Goal: Information Seeking & Learning: Learn about a topic

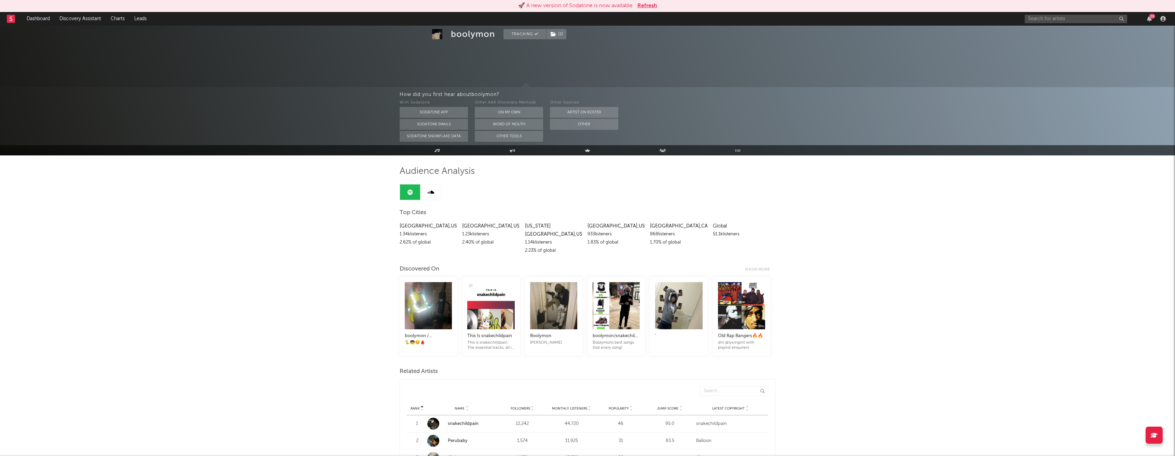
scroll to position [194, 0]
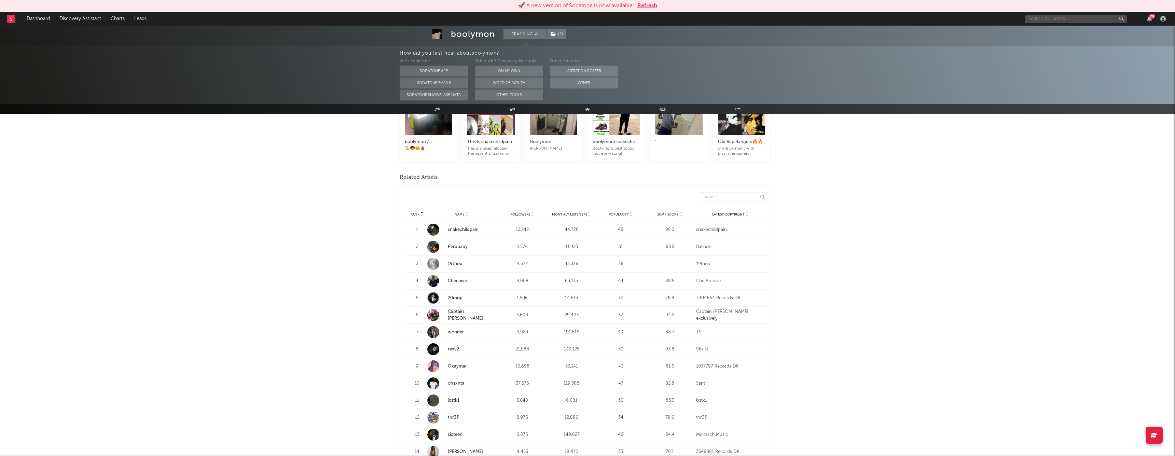
click at [1048, 19] on input "text" at bounding box center [1075, 19] width 102 height 9
type input "bloody shield"
click at [1064, 29] on div "Bloody Shield" at bounding box center [1085, 32] width 75 height 8
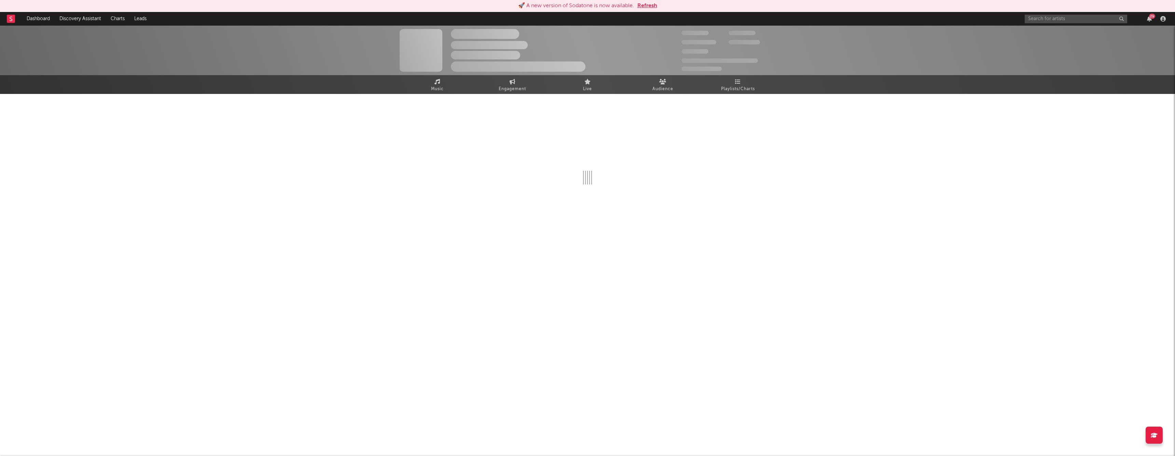
click at [648, 6] on button "Refresh" at bounding box center [647, 6] width 20 height 8
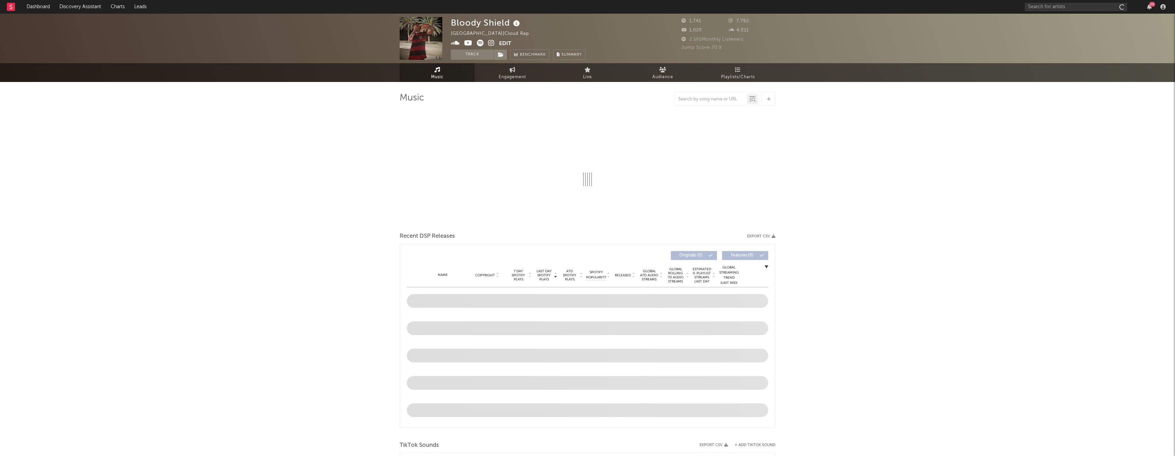
select select "1w"
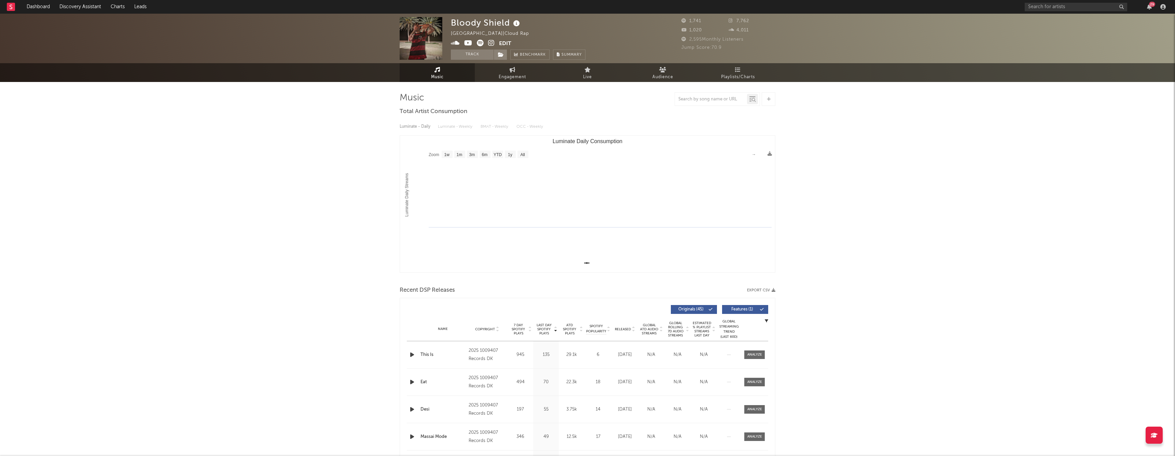
click at [464, 48] on div "Bloody Shield United Kingdom | Cloud Rap Edit Track Benchmark Summary" at bounding box center [518, 38] width 135 height 43
drag, startPoint x: 464, startPoint y: 55, endPoint x: 477, endPoint y: 103, distance: 49.4
click at [464, 55] on button "Track" at bounding box center [472, 55] width 43 height 10
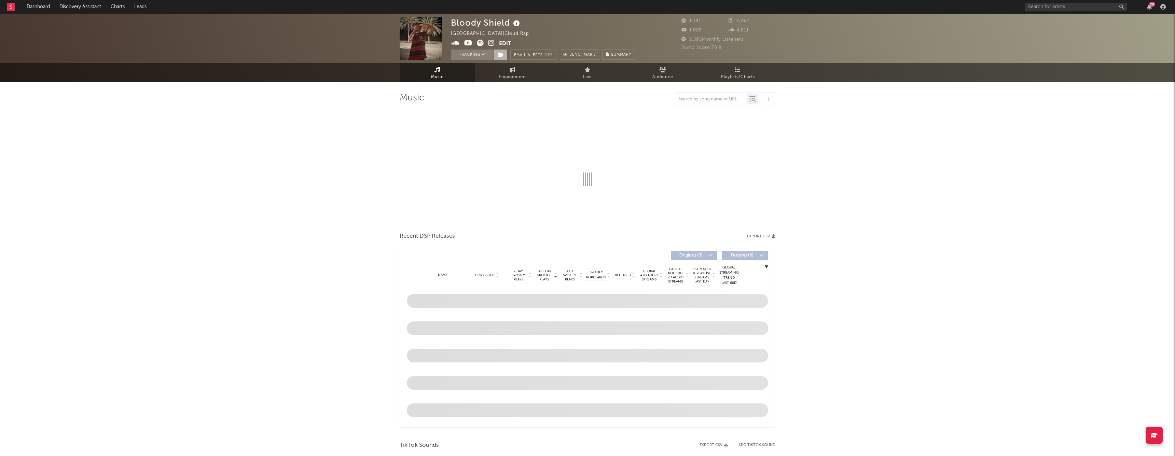
click at [503, 57] on span at bounding box center [500, 55] width 14 height 10
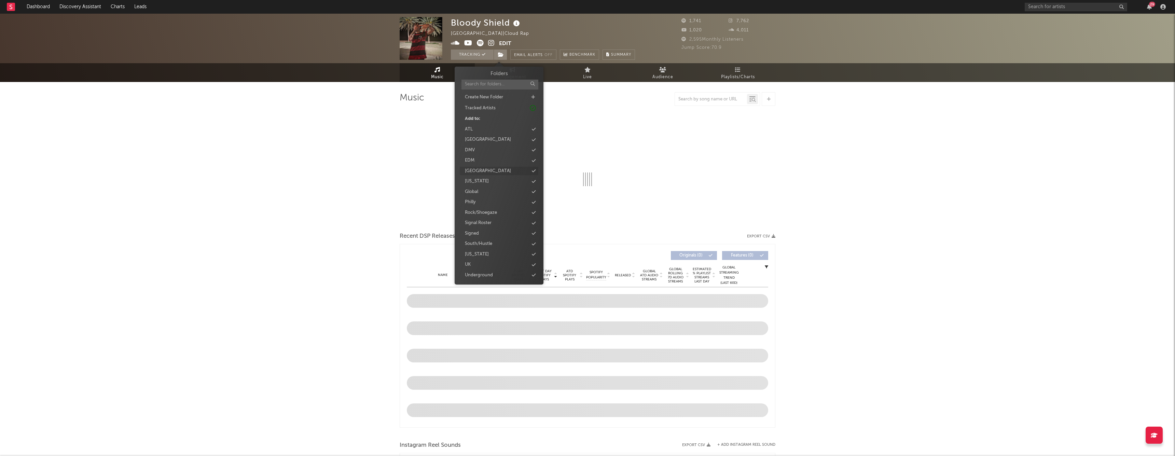
select select "1w"
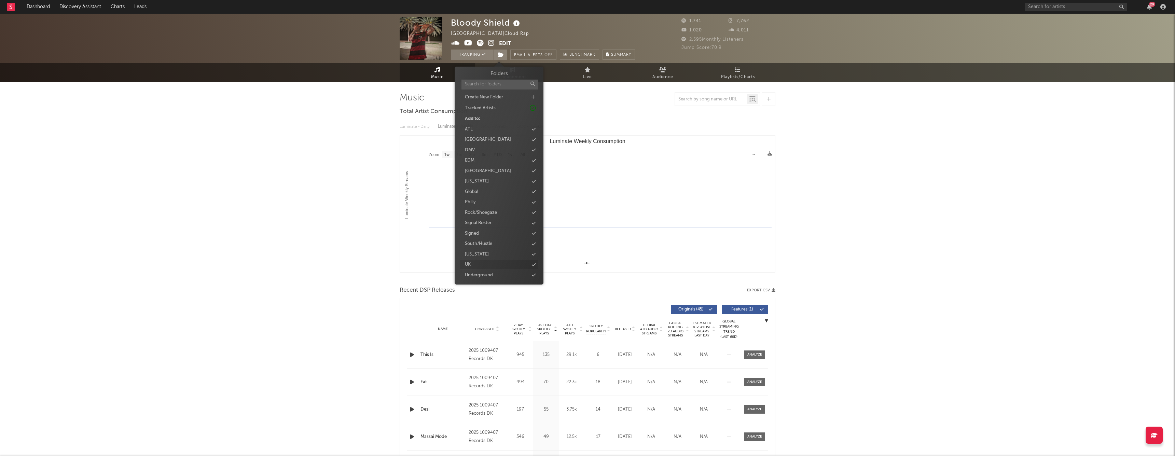
scroll to position [17, 0]
drag, startPoint x: 488, startPoint y: 267, endPoint x: 485, endPoint y: 248, distance: 19.8
click at [488, 267] on div "Unsigned" at bounding box center [499, 268] width 79 height 9
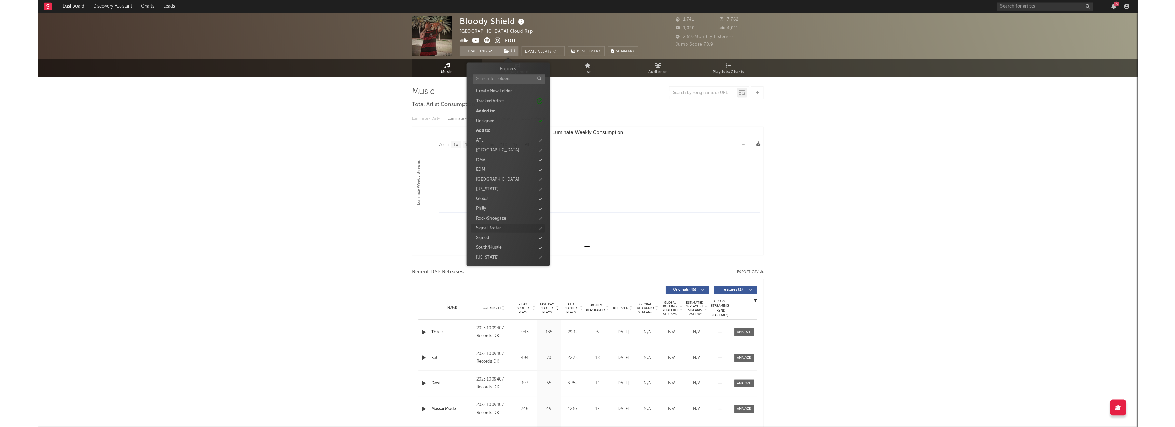
scroll to position [28, 0]
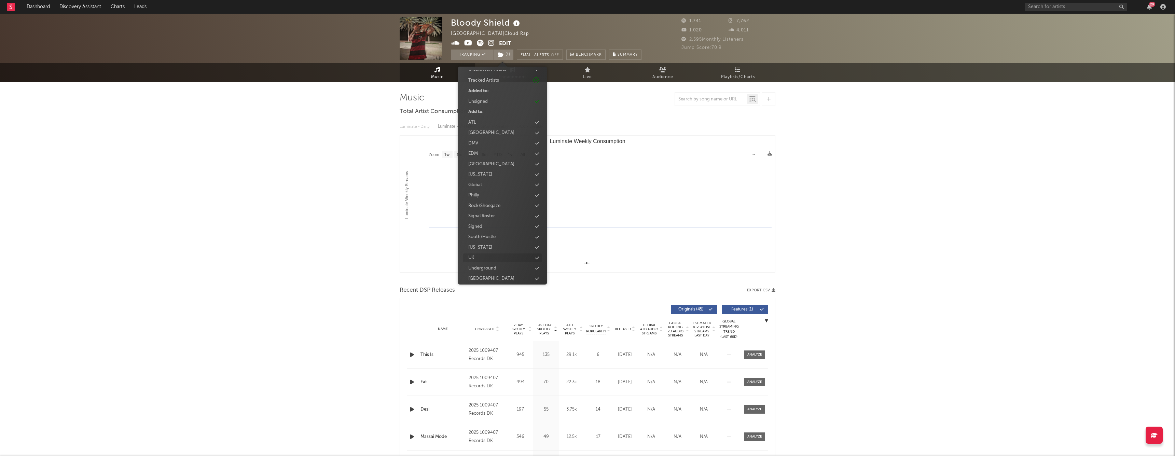
click at [482, 254] on div "UK" at bounding box center [502, 257] width 79 height 9
click at [323, 170] on div "Bloody Shield United Kingdom | Cloud Rap Edit Tracking ( 2 ) Email Alerts Off B…" at bounding box center [587, 422] width 1175 height 816
